Goal: Complete application form

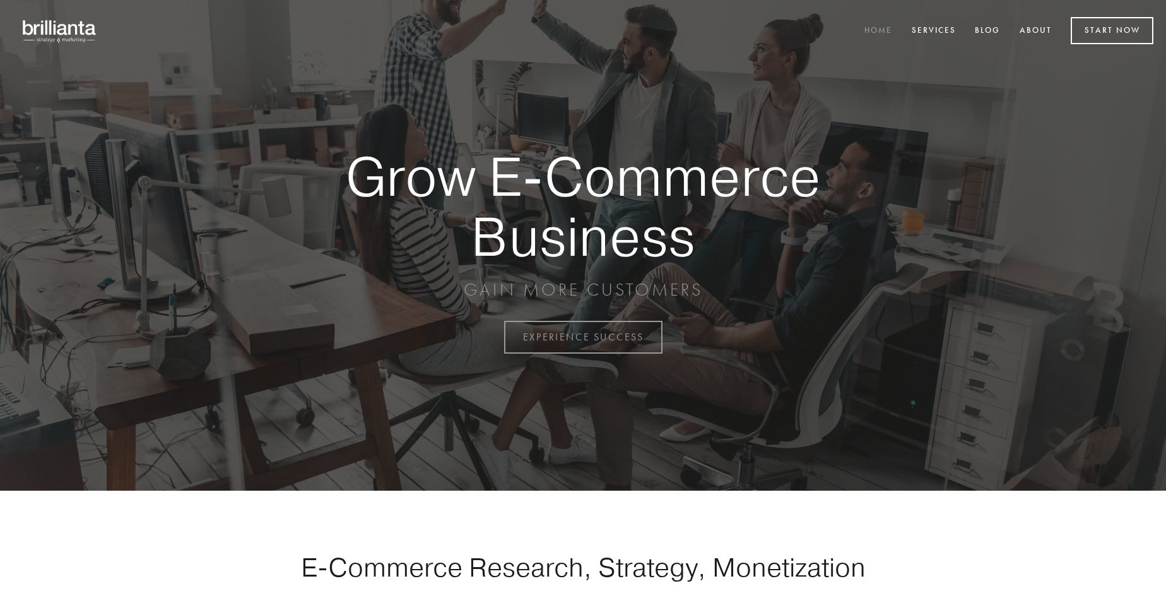
scroll to position [3308, 0]
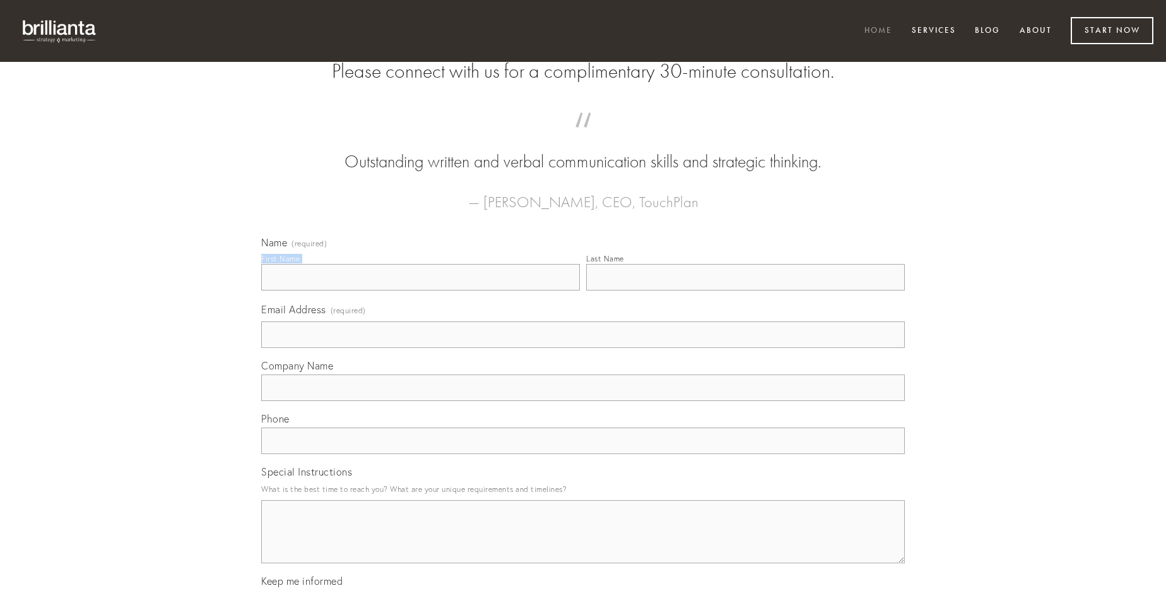
type input "[PERSON_NAME]"
click at [745, 290] on input "Last Name" at bounding box center [745, 277] width 319 height 27
type input "[PERSON_NAME]"
click at [583, 348] on input "Email Address (required)" at bounding box center [583, 334] width 644 height 27
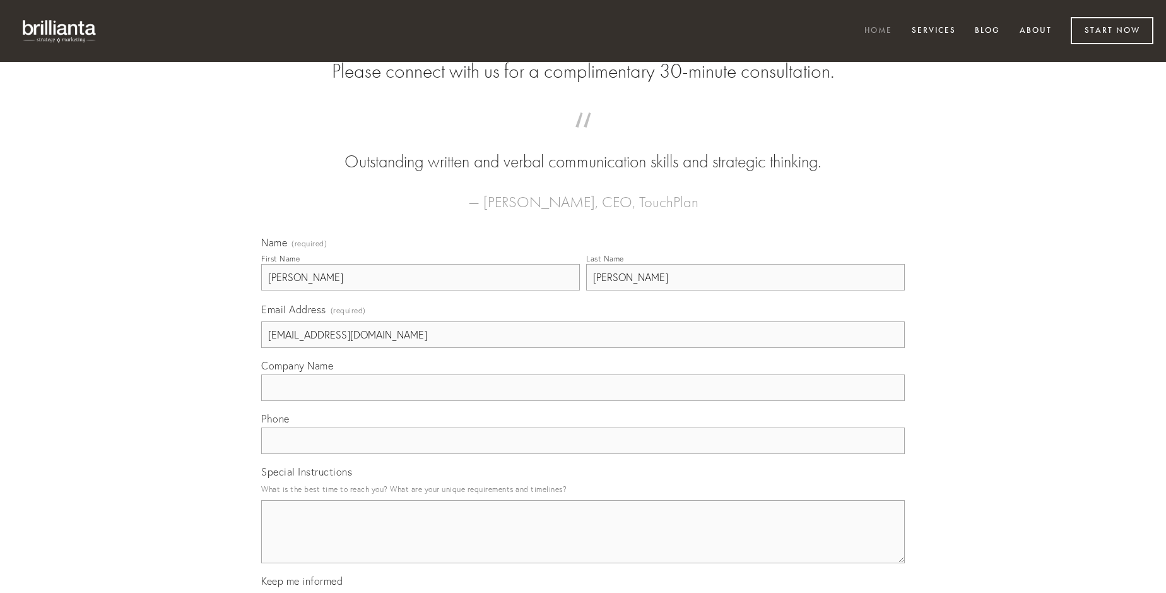
type input "[EMAIL_ADDRESS][DOMAIN_NAME]"
click at [583, 401] on input "Company Name" at bounding box center [583, 387] width 644 height 27
type input "aperio"
click at [583, 454] on input "text" at bounding box center [583, 440] width 644 height 27
click at [583, 543] on textarea "Special Instructions" at bounding box center [583, 531] width 644 height 63
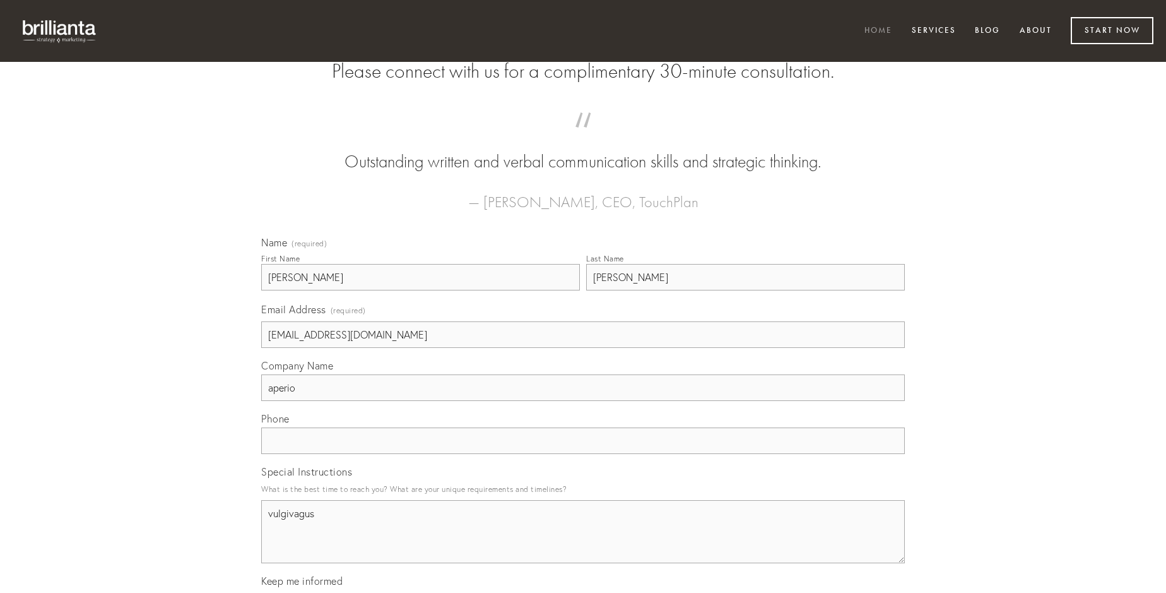
type textarea "vulgivagus"
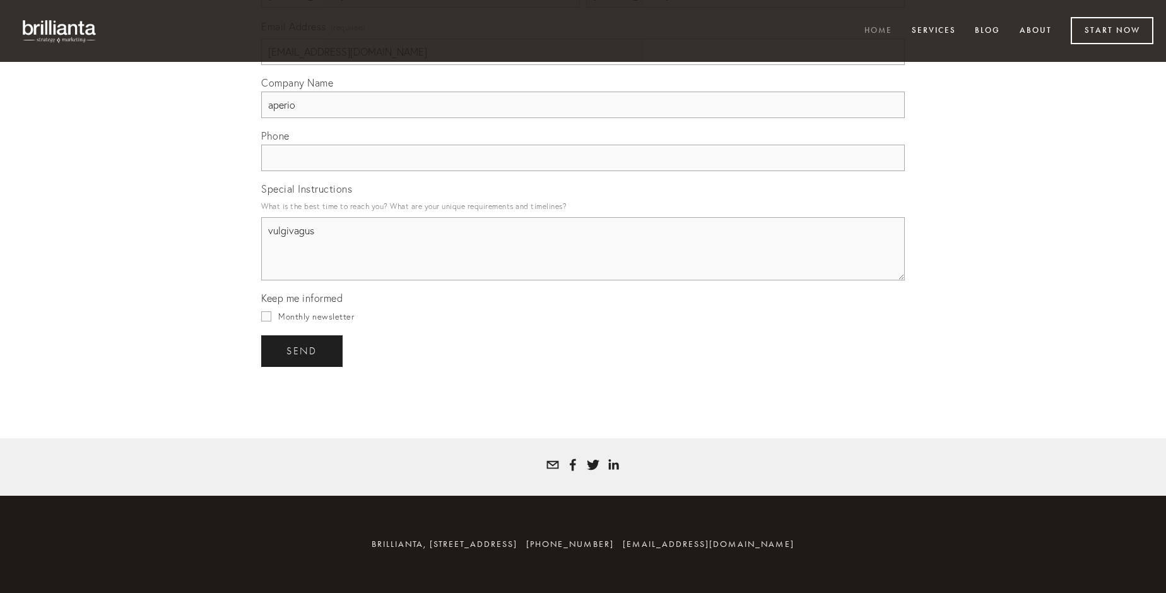
click at [303, 350] on span "send" at bounding box center [302, 350] width 31 height 11
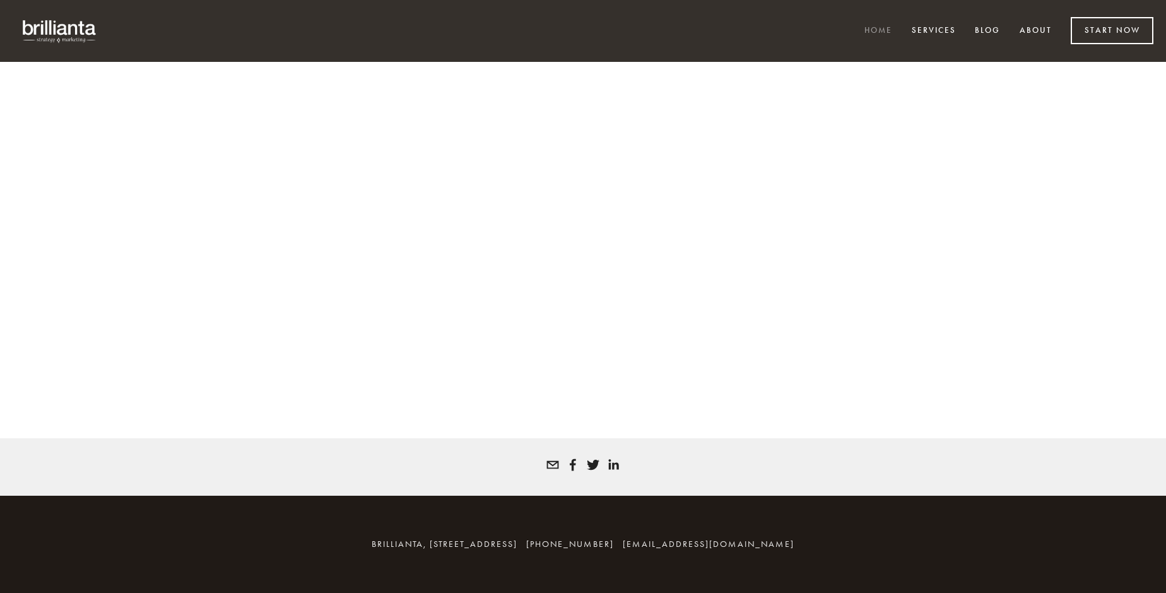
scroll to position [3291, 0]
